Goal: Task Accomplishment & Management: Use online tool/utility

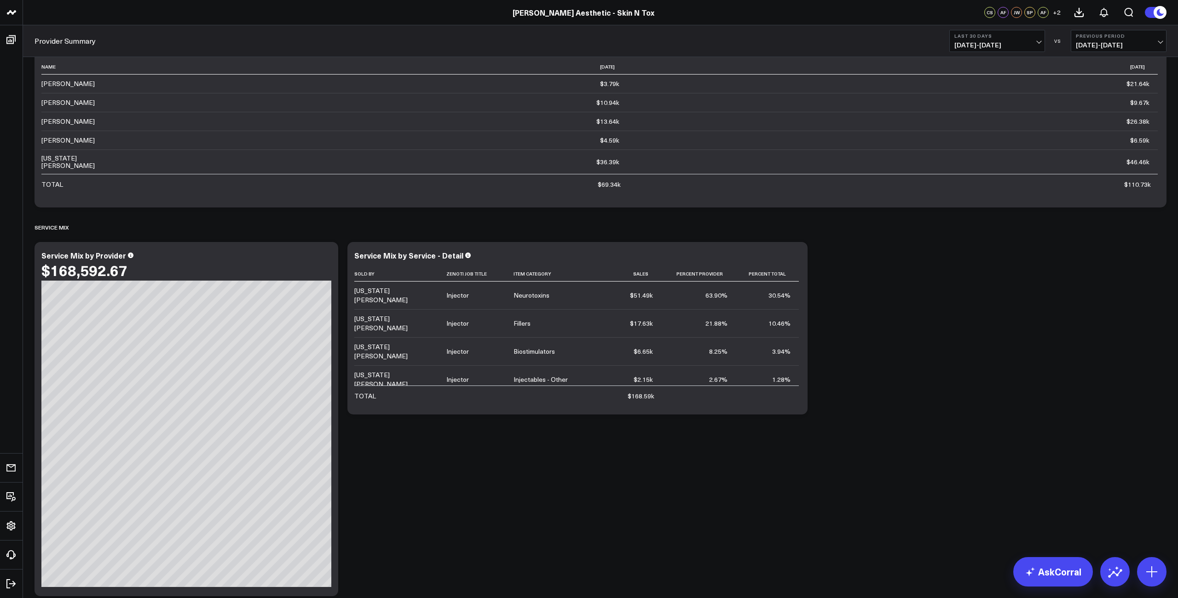
scroll to position [78, 0]
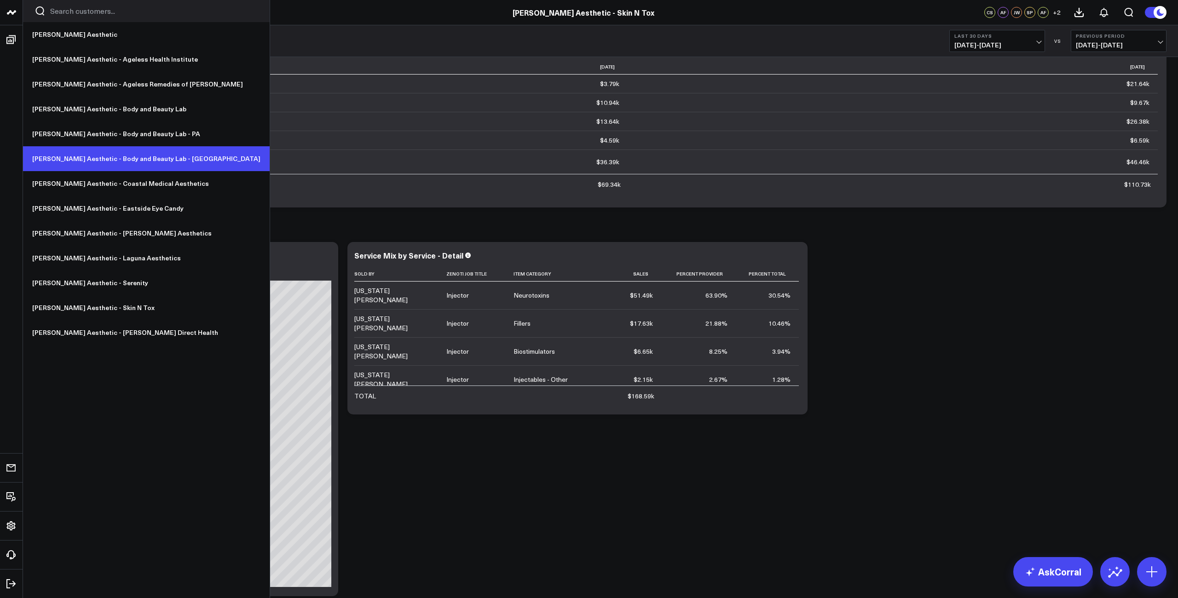
click at [98, 162] on link "[PERSON_NAME] Aesthetic - Body and Beauty Lab - [GEOGRAPHIC_DATA]" at bounding box center [146, 158] width 247 height 25
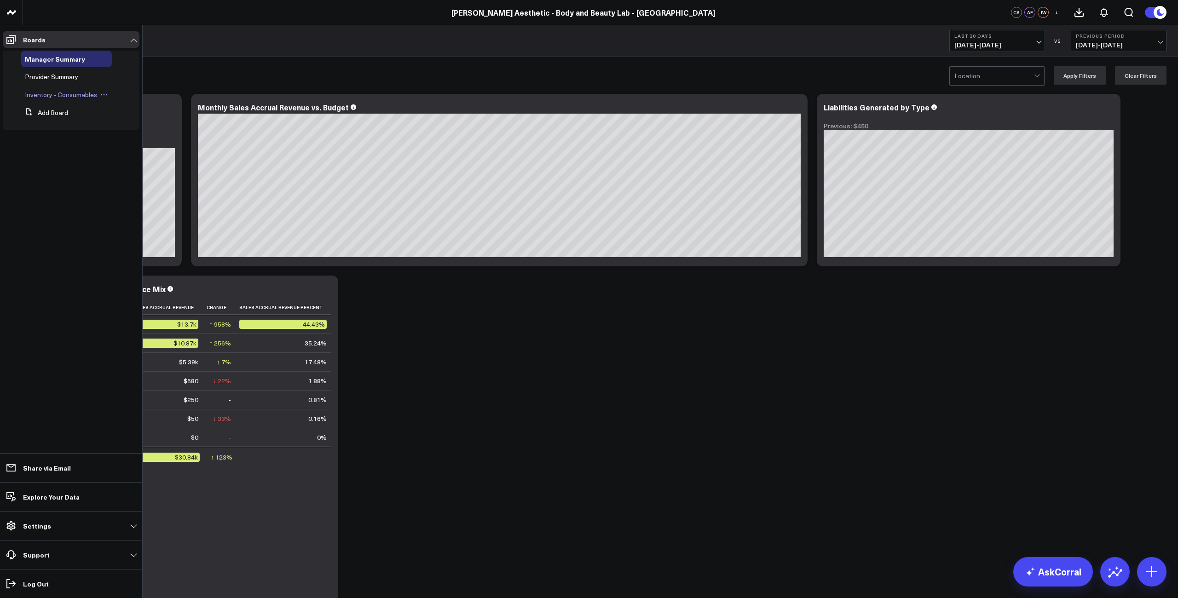
click at [43, 97] on span "Inventory - Consumables" at bounding box center [61, 94] width 72 height 9
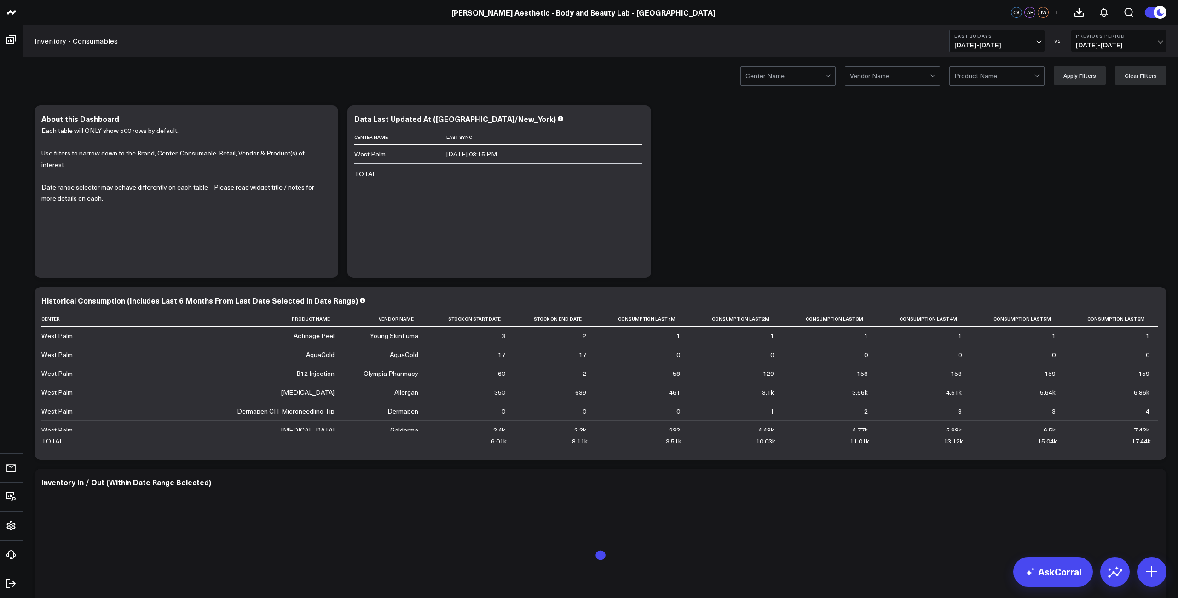
click at [902, 73] on div at bounding box center [890, 76] width 80 height 18
type input "galder"
click at [877, 96] on div "GALDERMA" at bounding box center [892, 95] width 94 height 18
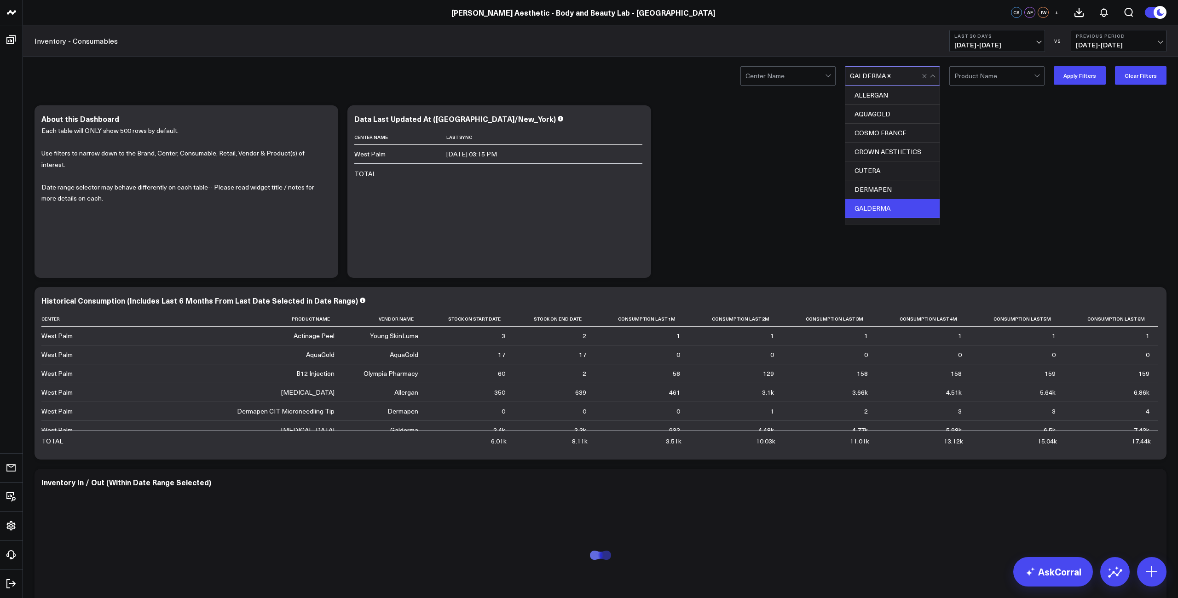
click at [899, 211] on div "GALDERMA" at bounding box center [892, 208] width 94 height 19
click at [895, 211] on div "GALDERMA" at bounding box center [892, 208] width 94 height 19
click at [1079, 77] on button "Apply Filters" at bounding box center [1080, 75] width 52 height 18
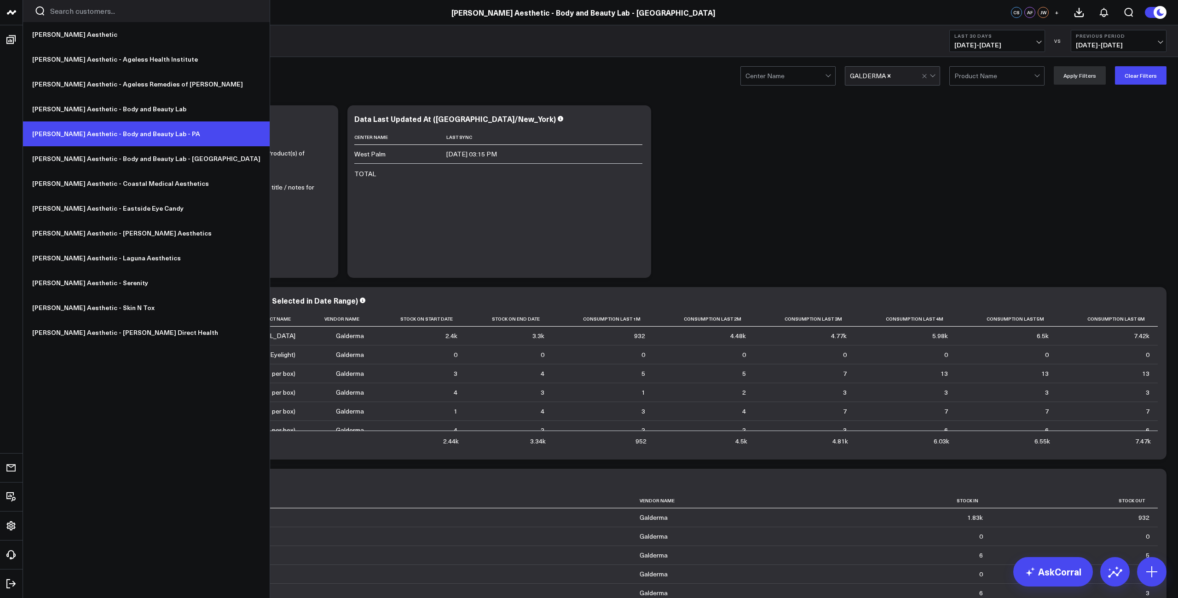
click at [120, 135] on link "[PERSON_NAME] Aesthetic - Body and Beauty Lab - PA" at bounding box center [146, 133] width 247 height 25
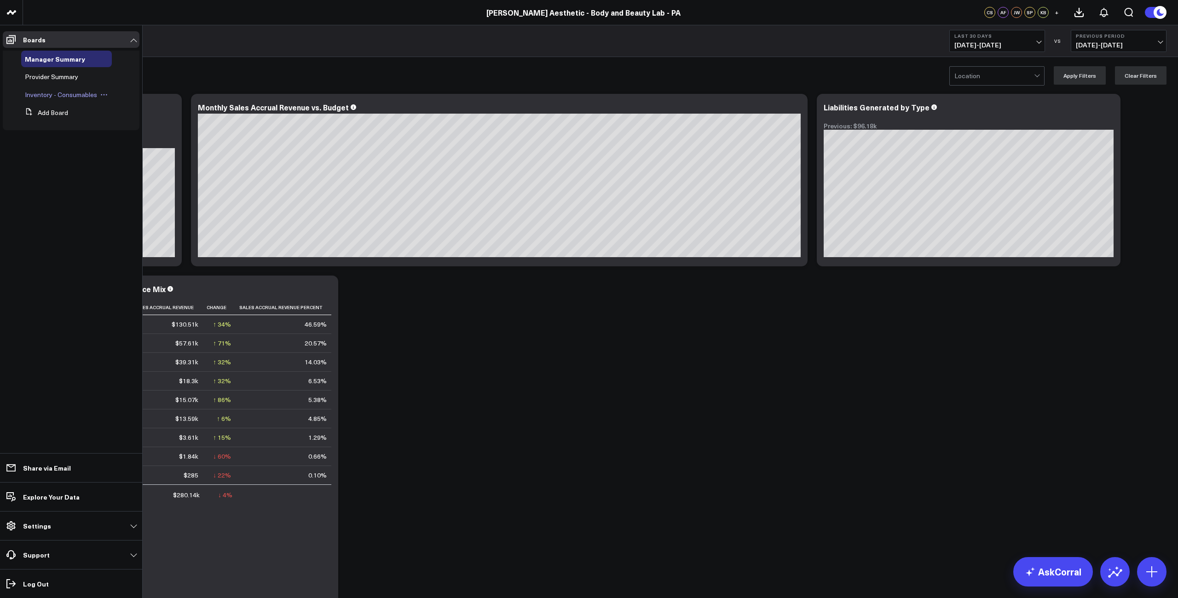
click at [50, 93] on span "Inventory - Consumables" at bounding box center [61, 94] width 72 height 9
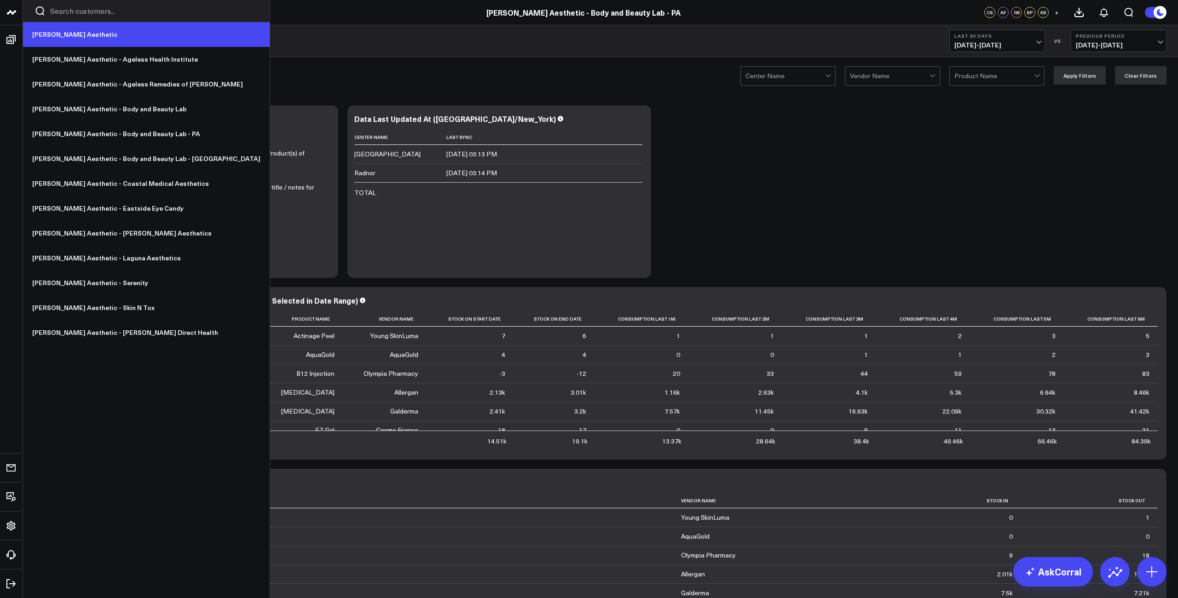
click at [49, 37] on link "[PERSON_NAME] Aesthetic" at bounding box center [146, 34] width 247 height 25
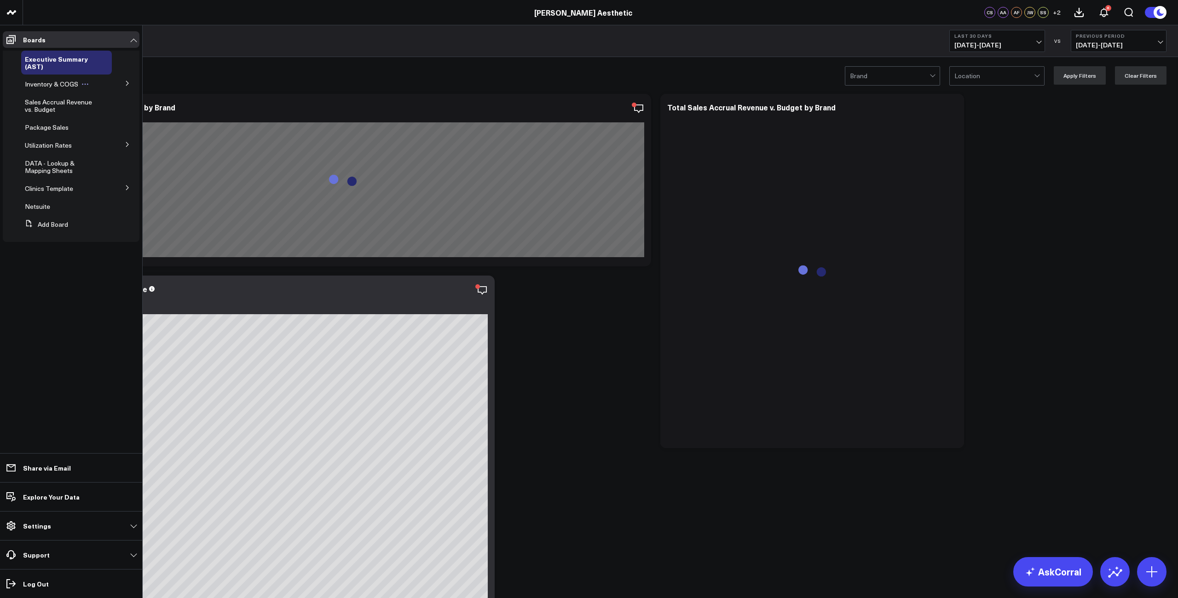
click at [50, 84] on span "Inventory & COGS" at bounding box center [51, 84] width 53 height 9
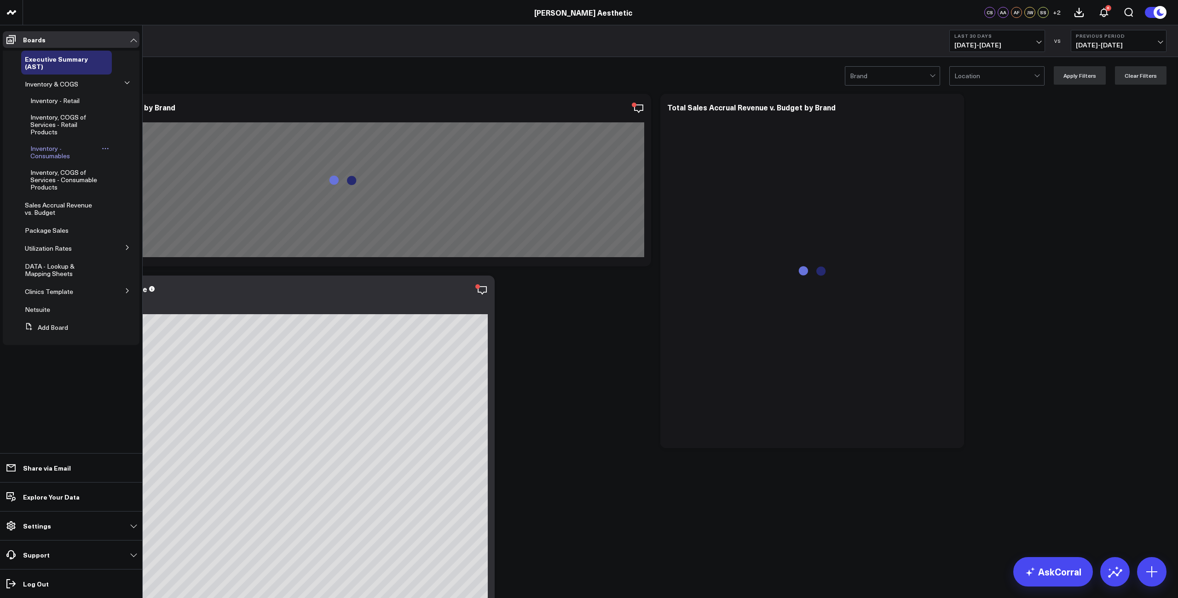
click at [50, 148] on span "Inventory - Consumables" at bounding box center [50, 152] width 40 height 16
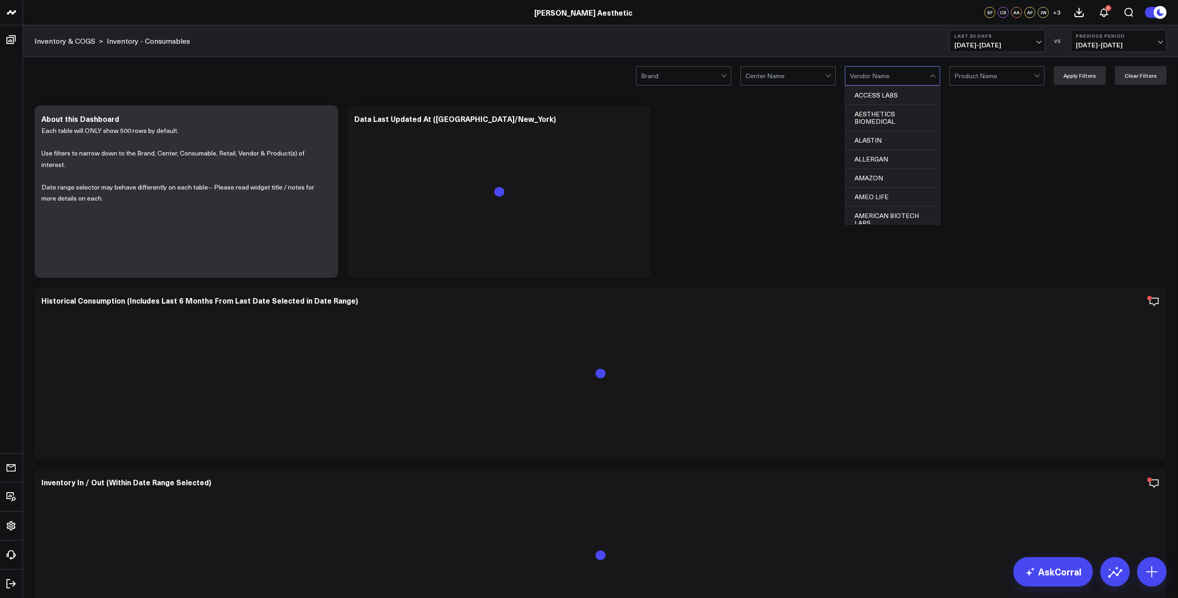
click at [885, 75] on div "Vendor Name" at bounding box center [890, 75] width 80 height 7
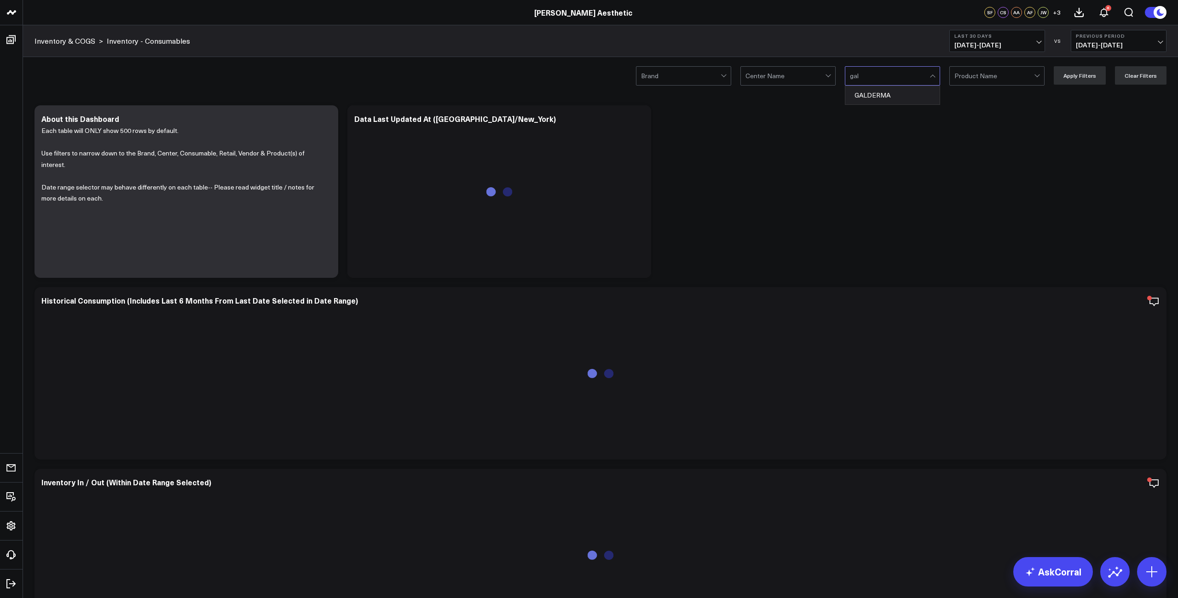
type input "gald"
click at [888, 94] on div "GALDERMA" at bounding box center [892, 95] width 94 height 18
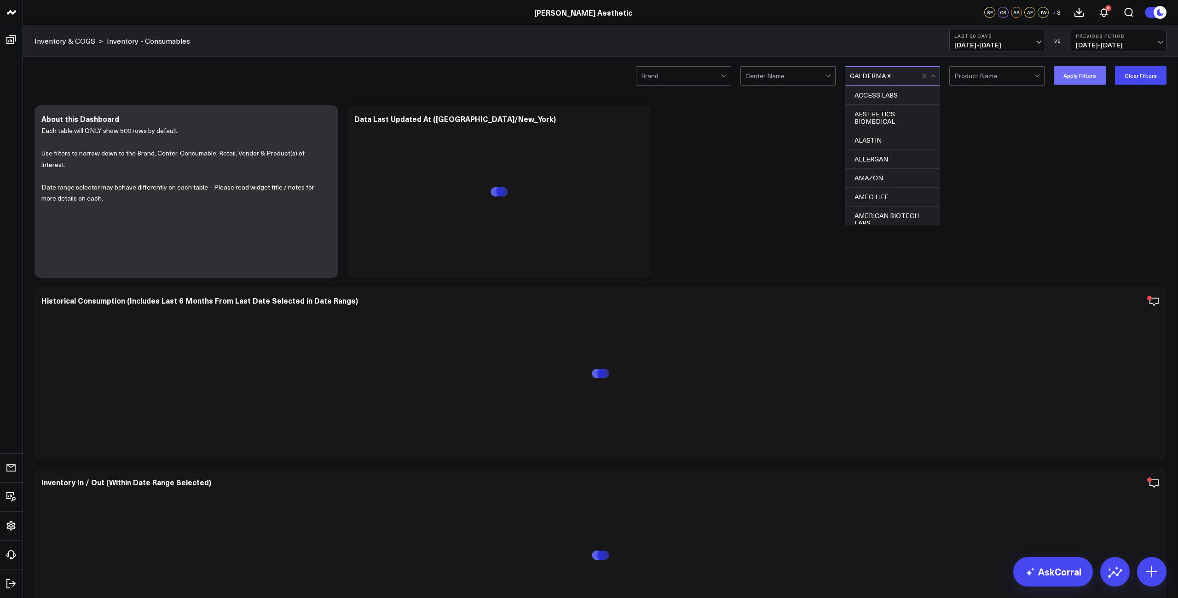
click at [1077, 75] on button "Apply Filters" at bounding box center [1080, 75] width 52 height 18
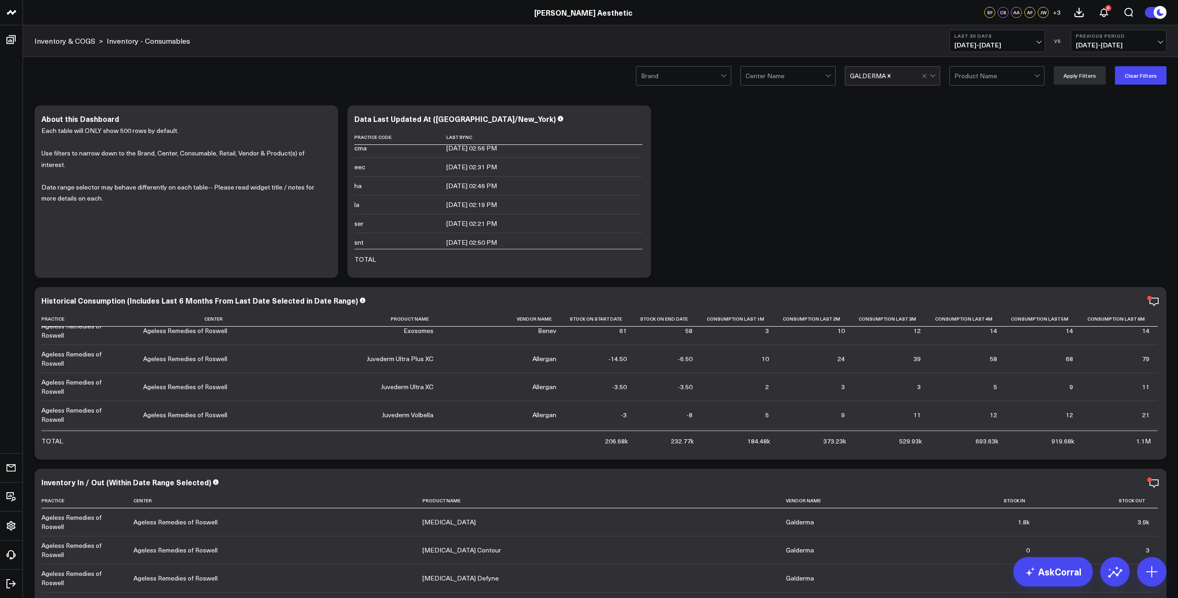
scroll to position [1396, 0]
click at [880, 83] on div "GALDERMA" at bounding box center [886, 76] width 72 height 18
click at [986, 162] on div "Modify via AI Copy link to widget Ask support Remove Create linked copy Executi…" at bounding box center [600, 555] width 1141 height 909
click at [786, 73] on div "Center Name" at bounding box center [785, 75] width 80 height 7
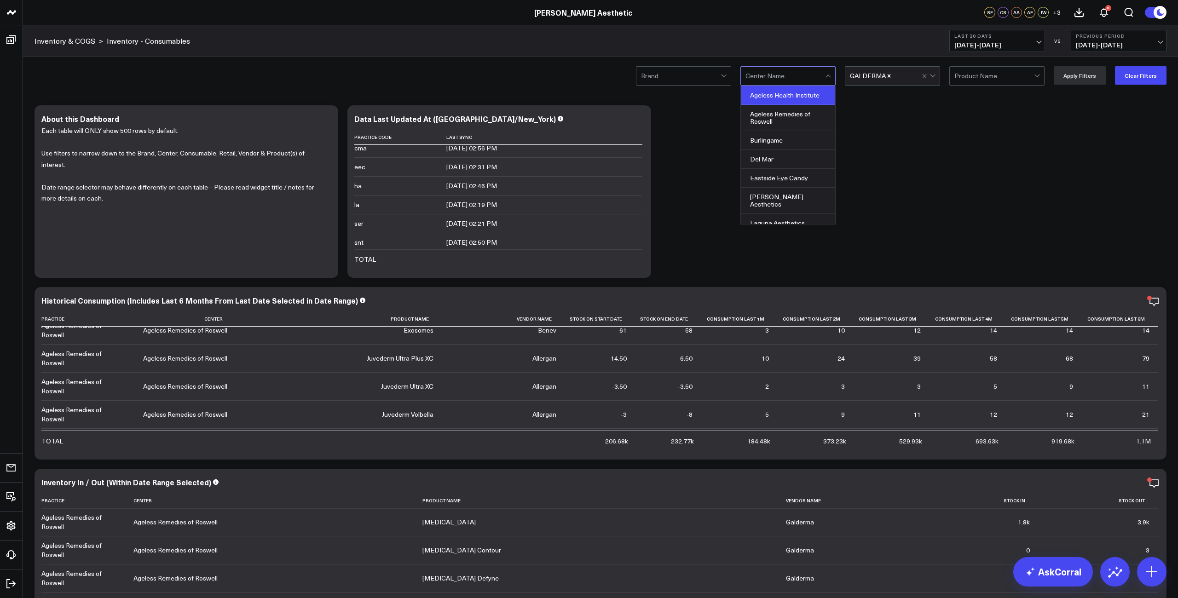
click at [788, 98] on div "Ageless Health Institute" at bounding box center [788, 95] width 94 height 19
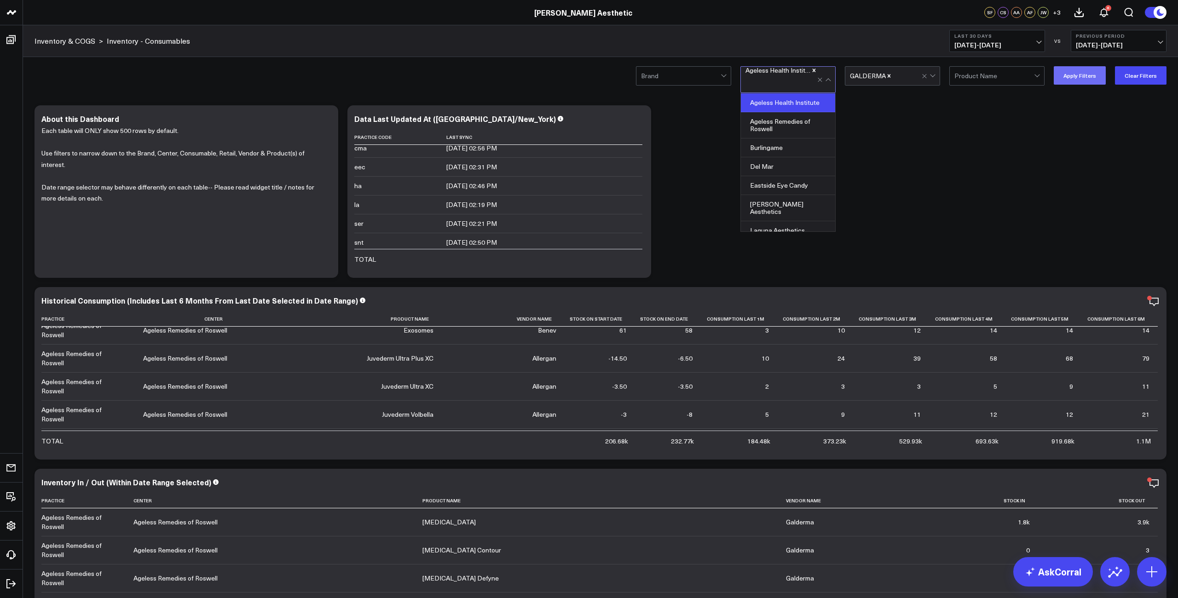
click at [1075, 75] on button "Apply Filters" at bounding box center [1080, 75] width 52 height 18
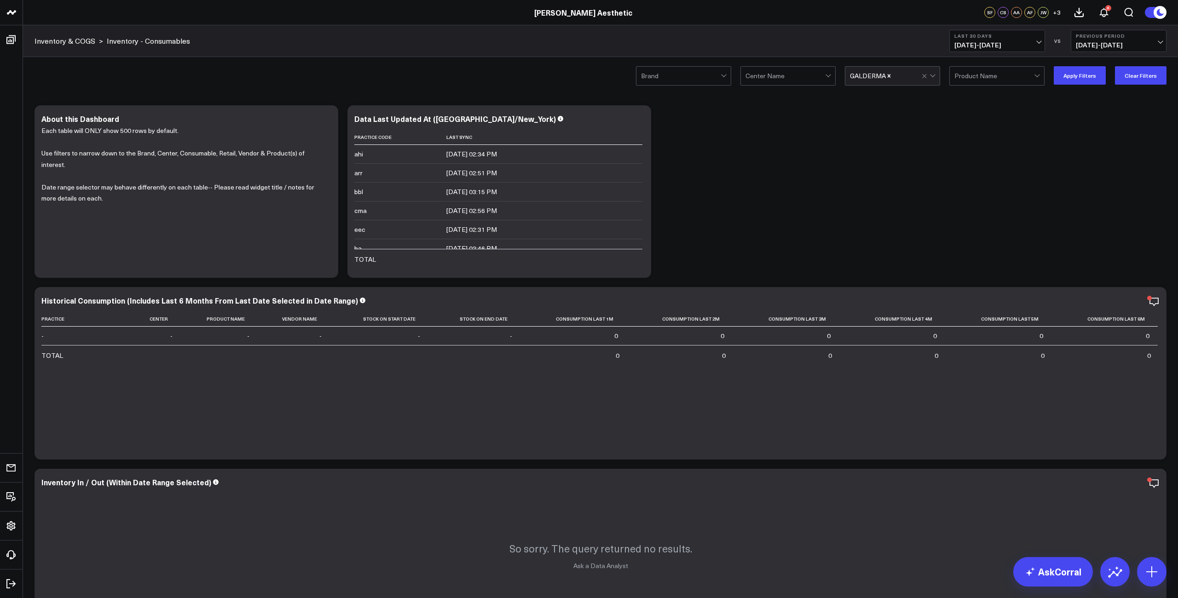
click at [828, 77] on div at bounding box center [829, 76] width 8 height 18
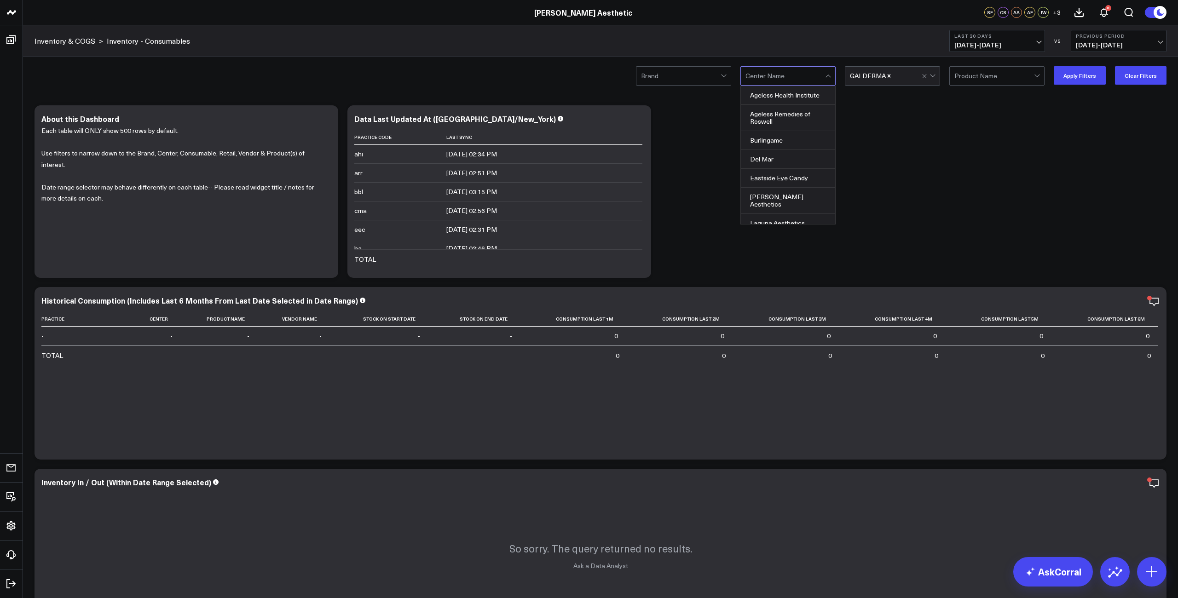
click at [714, 77] on div at bounding box center [681, 76] width 80 height 18
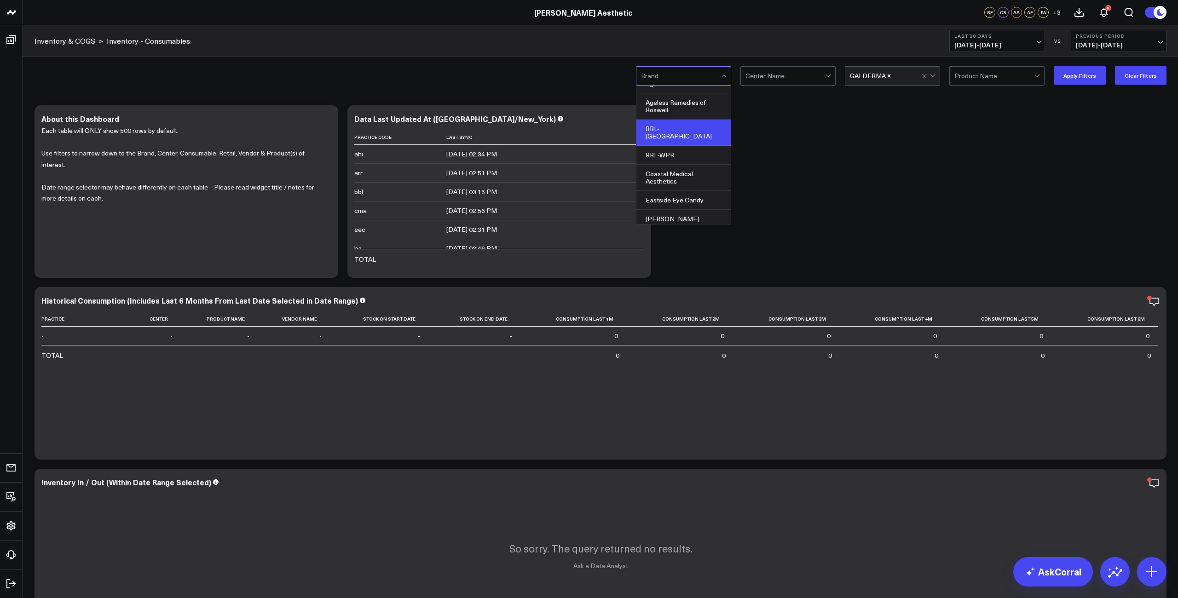
scroll to position [22, 0]
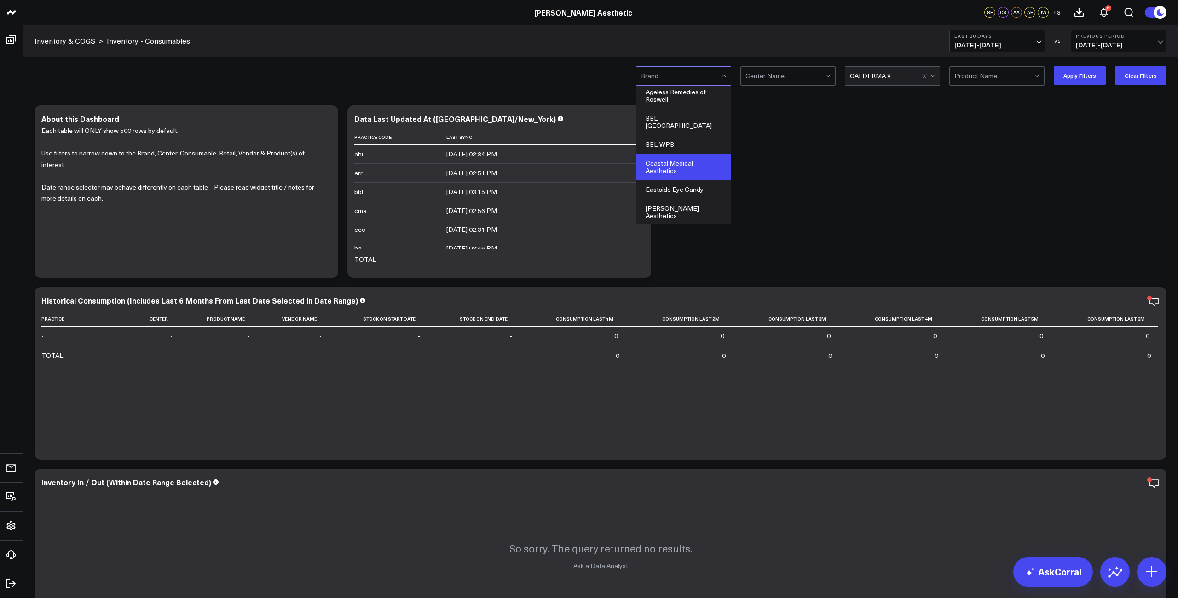
click at [678, 156] on div "Coastal Medical Aesthetics" at bounding box center [683, 167] width 94 height 26
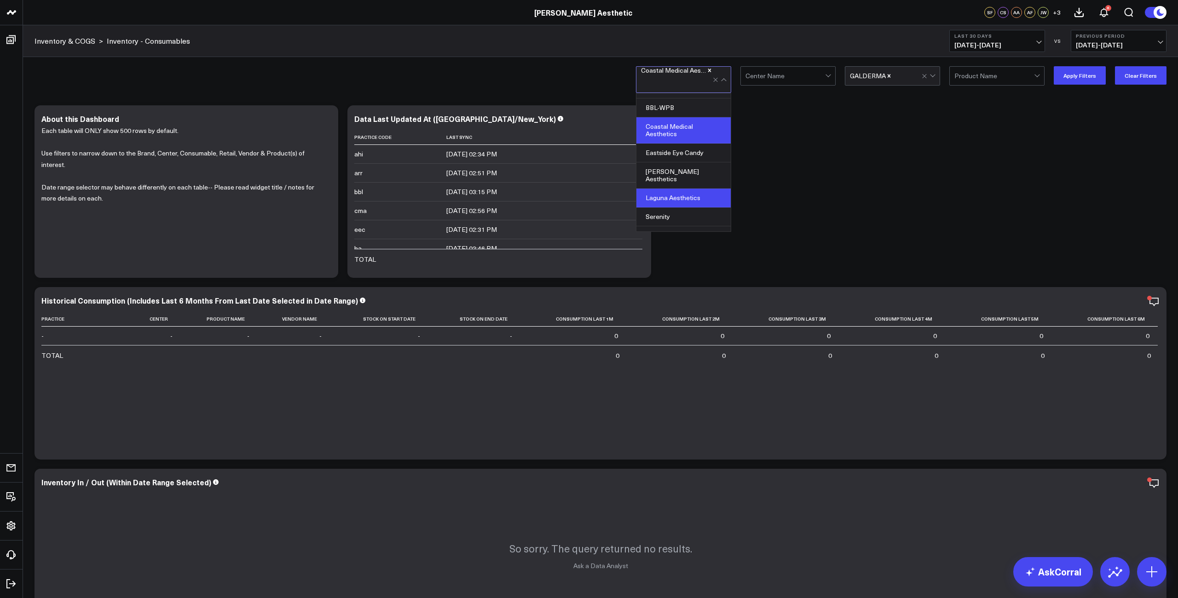
scroll to position [66, 0]
click at [681, 208] on div "Serenity" at bounding box center [683, 217] width 94 height 19
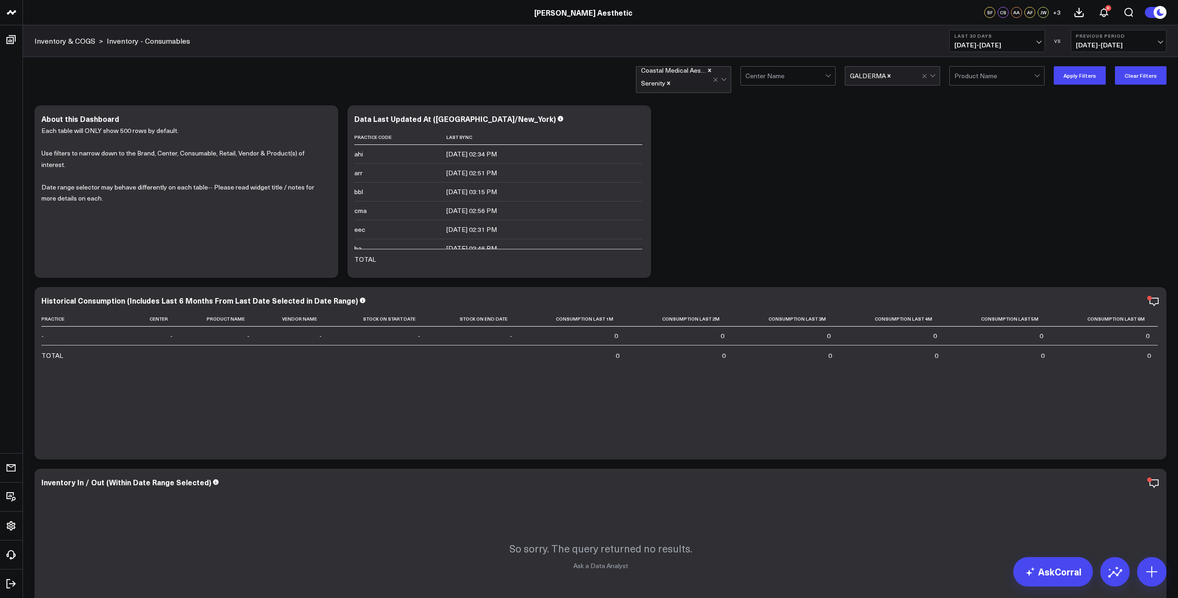
click at [789, 181] on div "Modify via AI Copy link to widget Ask support Remove Create linked copy Executi…" at bounding box center [600, 555] width 1141 height 909
click at [1094, 69] on button "Apply Filters" at bounding box center [1080, 75] width 52 height 18
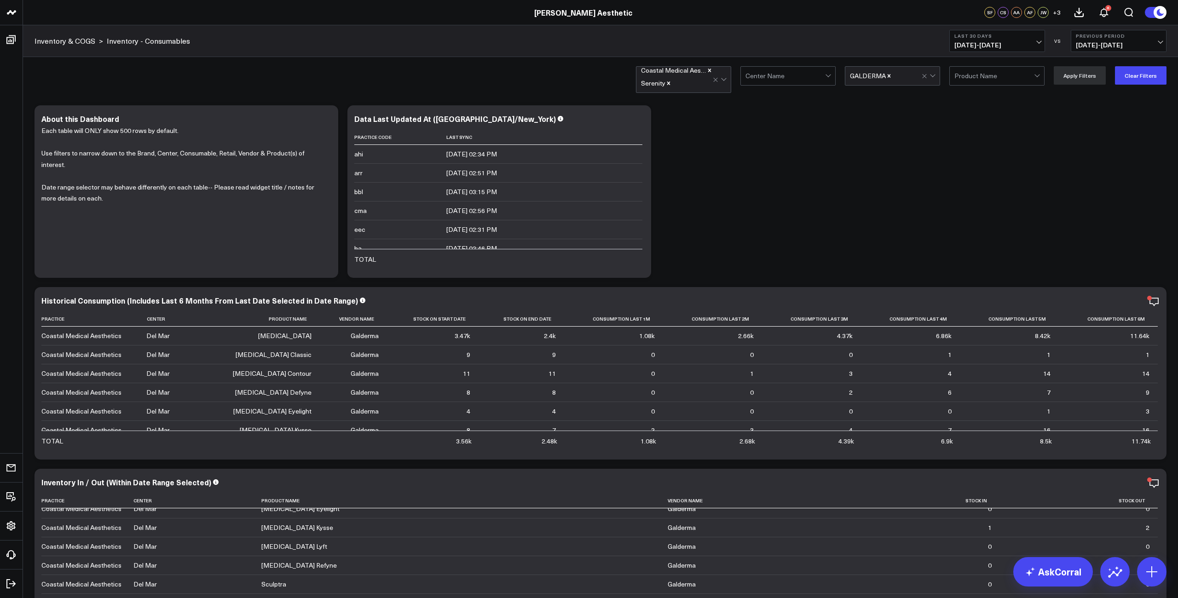
click at [711, 72] on icon "Remove Coastal Medical Aesthetics" at bounding box center [709, 70] width 6 height 6
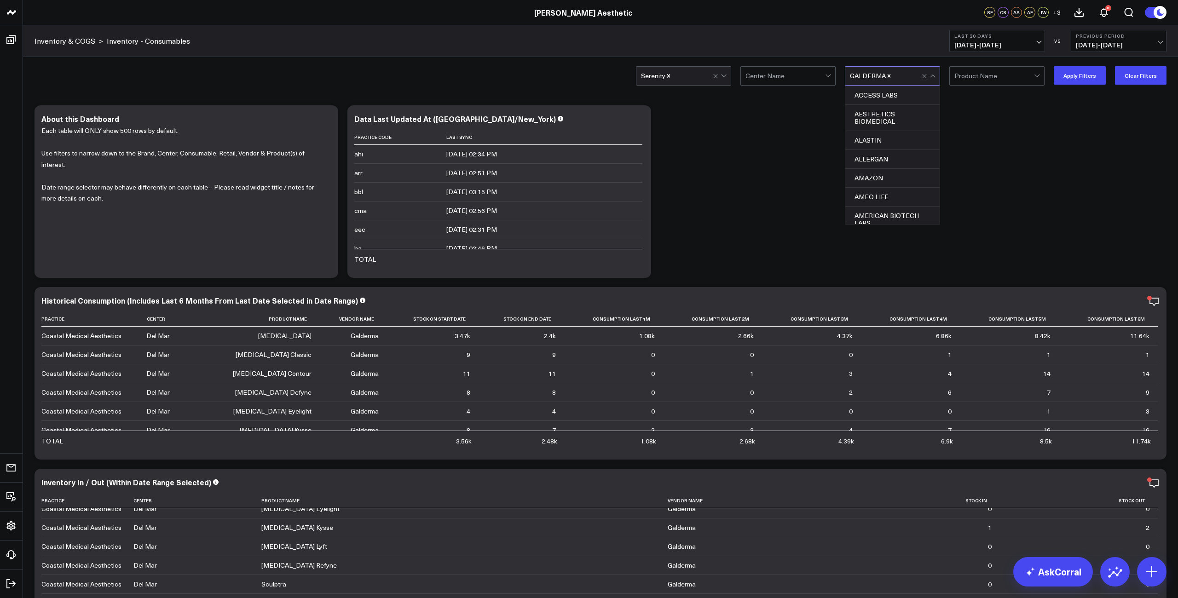
click at [878, 70] on div "GALDERMA" at bounding box center [886, 76] width 72 height 18
click at [1095, 74] on button "Apply Filters" at bounding box center [1080, 75] width 52 height 18
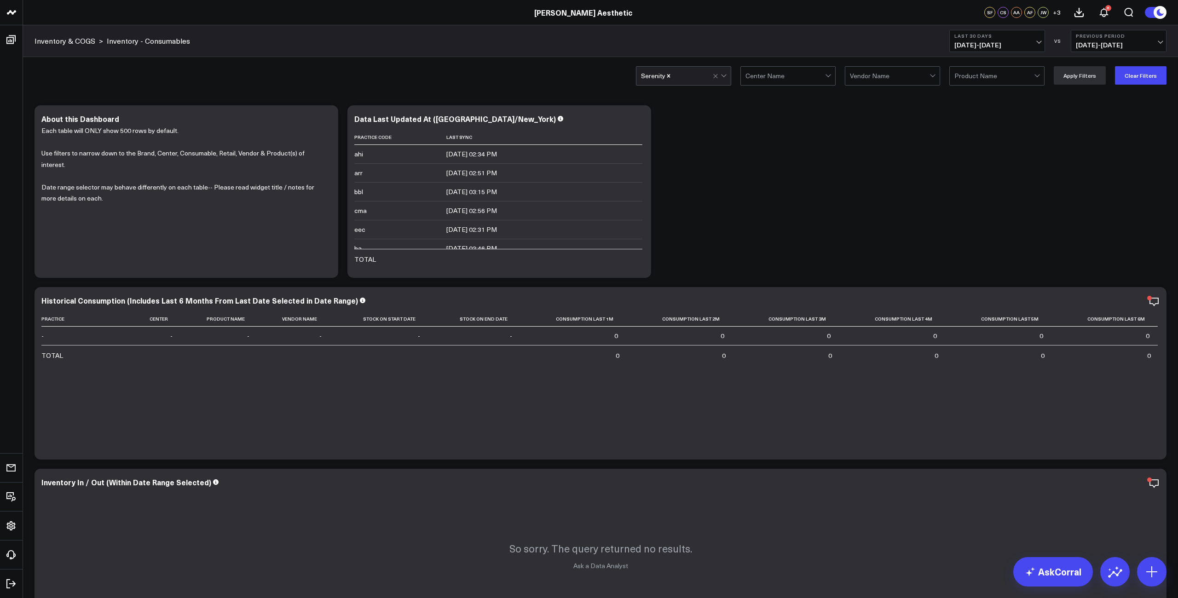
click at [975, 41] on span "08/19/25 - 09/17/25" at bounding box center [997, 44] width 86 height 7
click at [1100, 174] on div "Modify via AI Copy link to widget Ask support Remove Create linked copy Executi…" at bounding box center [600, 555] width 1141 height 909
